Goal: Entertainment & Leisure: Consume media (video, audio)

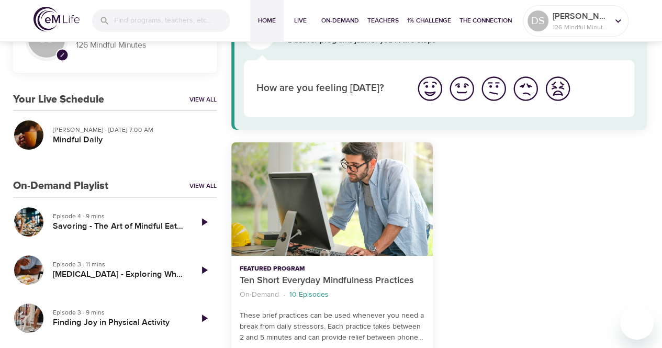
scroll to position [105, 0]
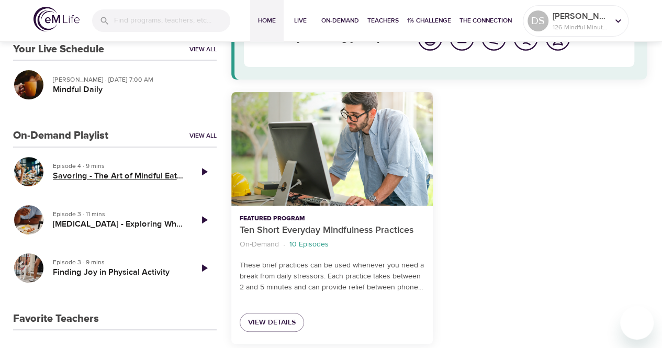
click at [140, 177] on h5 "Savoring - The Art of Mindful Eating" at bounding box center [118, 176] width 130 height 11
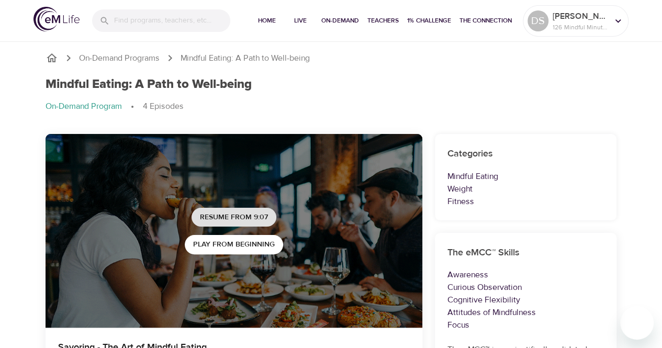
click at [260, 217] on span "Resume from 9:07" at bounding box center [234, 217] width 68 height 13
